Goal: Task Accomplishment & Management: Use online tool/utility

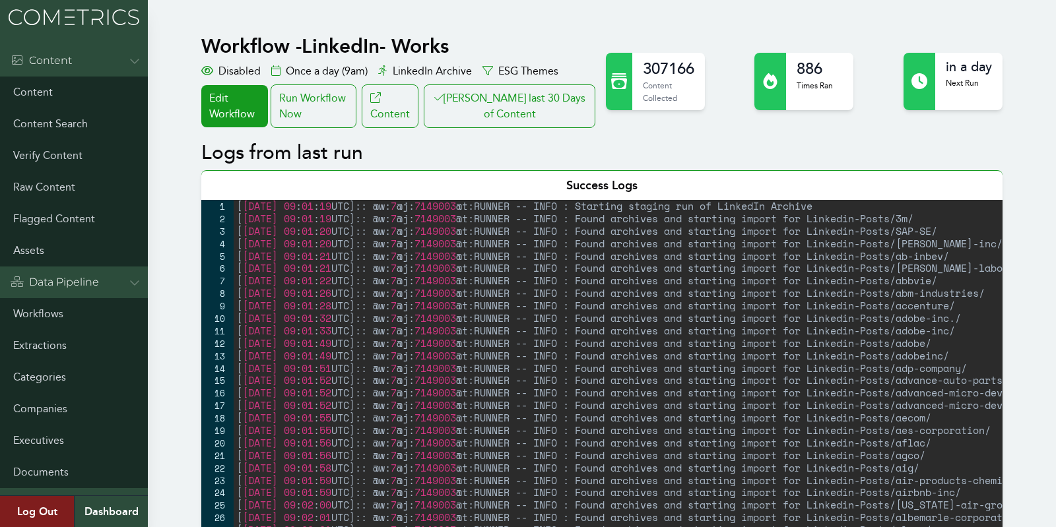
click at [496, 82] on div "Workflow - LinkedIn- Works Disabled Once a day (9am) LinkedIn Archive ESG Theme…" at bounding box center [399, 81] width 397 height 94
click at [496, 98] on button "Clair last 30 Days of Content" at bounding box center [510, 106] width 172 height 44
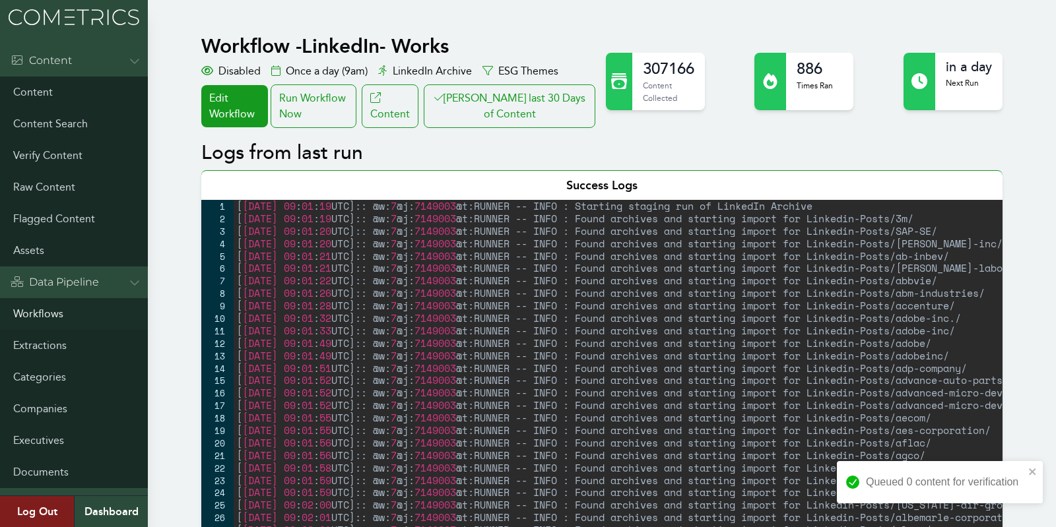
click at [37, 314] on link "Workflows" at bounding box center [74, 314] width 148 height 32
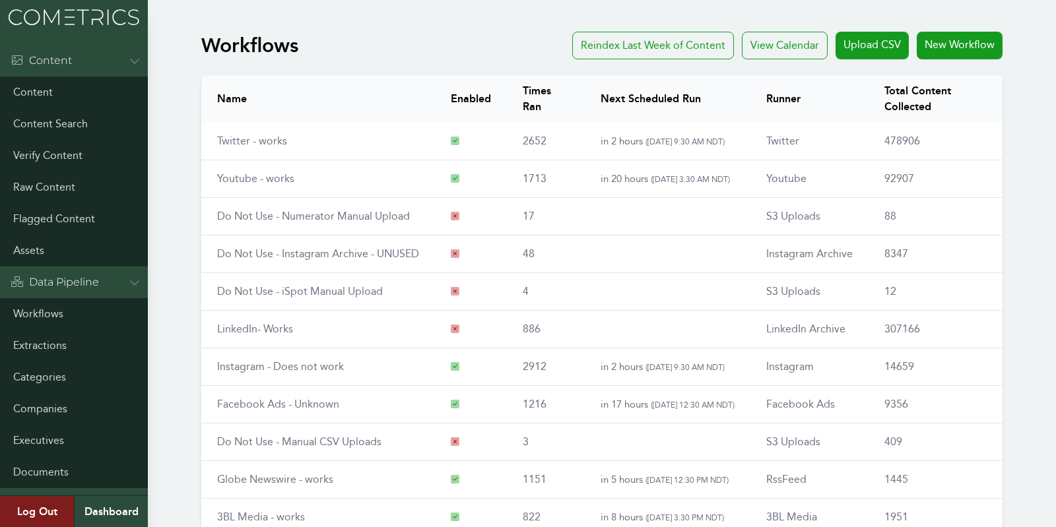
scroll to position [154, 0]
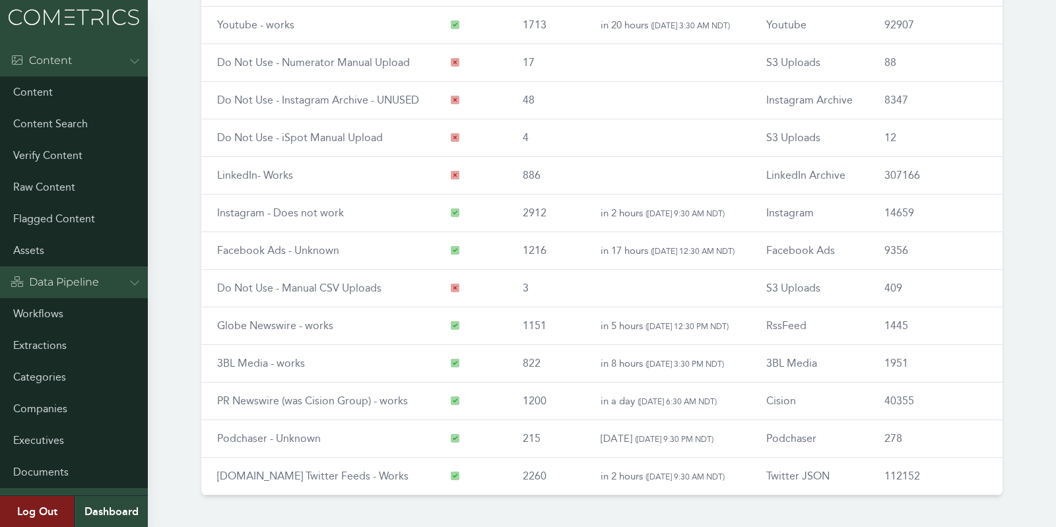
click at [253, 490] on div "Name Enabled Times Ran Next Scheduled Run Runner Total Content Collected Twitte…" at bounding box center [601, 208] width 843 height 585
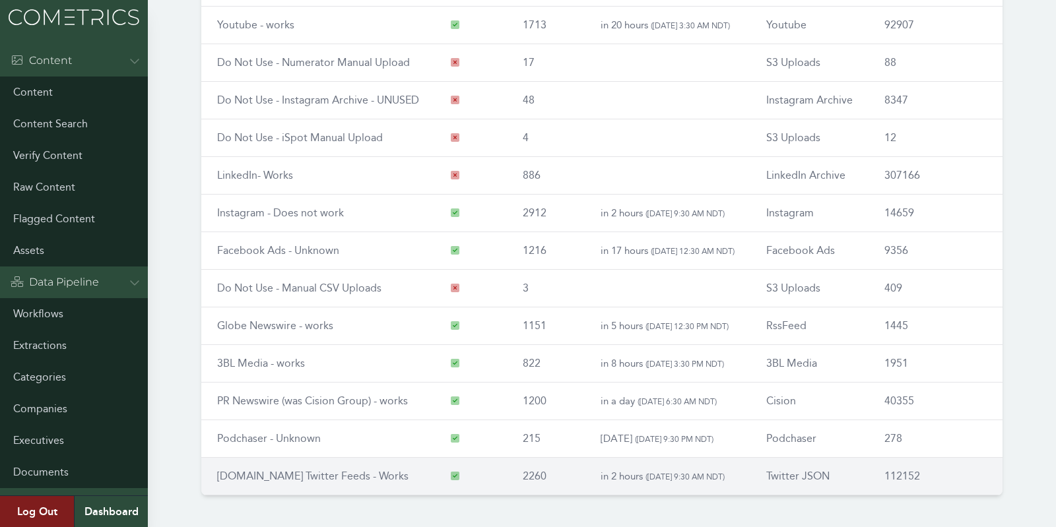
click at [245, 477] on link "RSS.app Twitter Feeds - Works" at bounding box center [312, 476] width 191 height 13
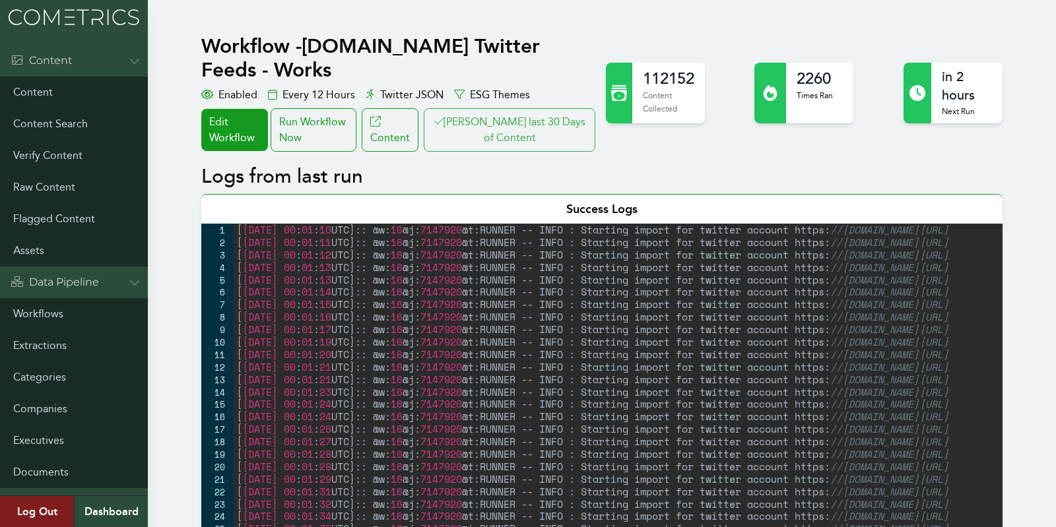
click at [559, 115] on button "[PERSON_NAME] last 30 Days of Content" at bounding box center [510, 130] width 172 height 44
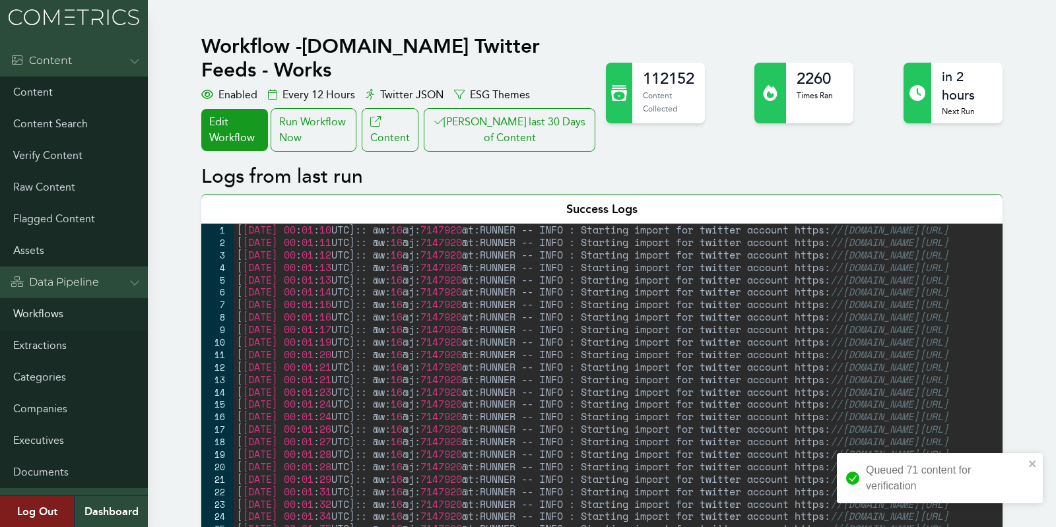
click at [28, 310] on link "Workflows" at bounding box center [74, 314] width 148 height 32
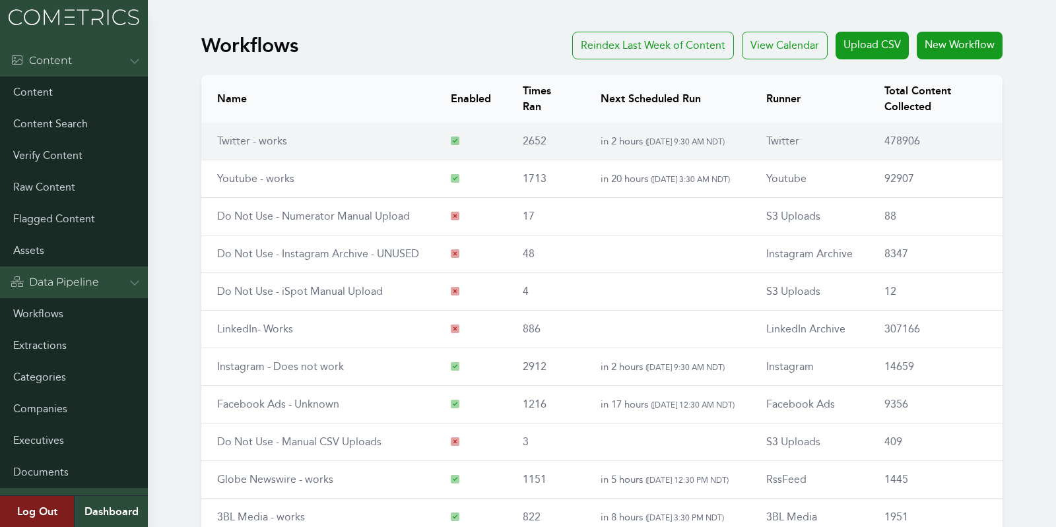
click at [246, 137] on link "Twitter - works" at bounding box center [252, 141] width 70 height 13
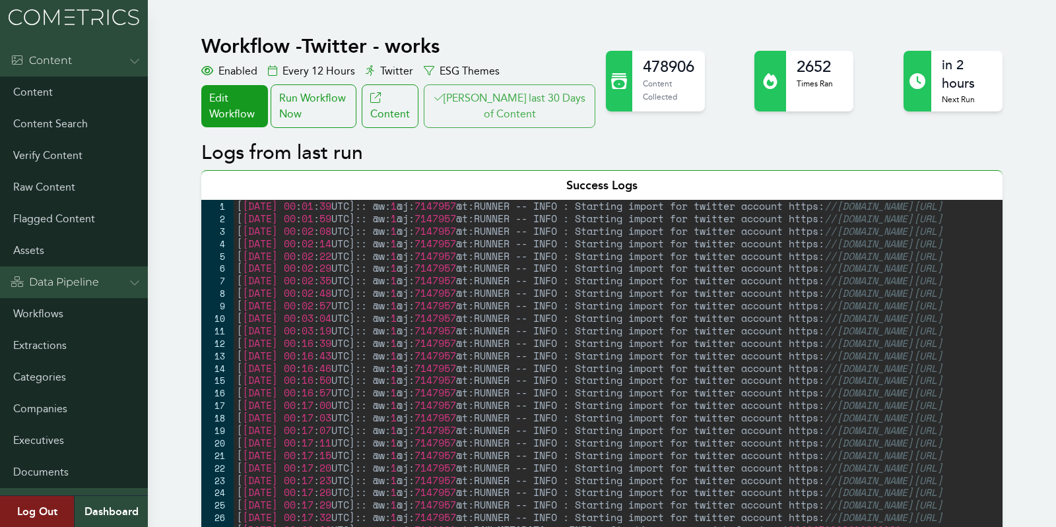
click at [553, 104] on button "[PERSON_NAME] last 30 Days of Content" at bounding box center [510, 106] width 172 height 44
